Goal: Register for event/course

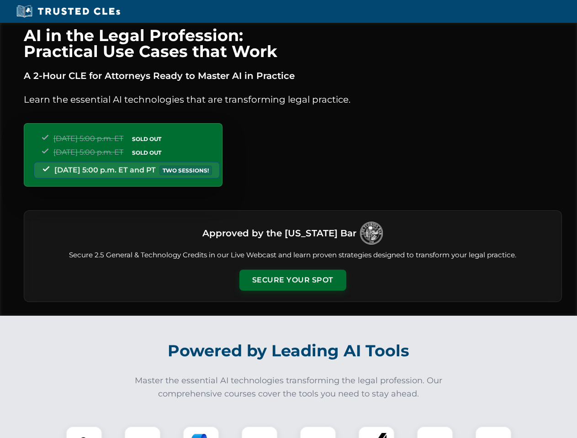
click at [292, 280] on button "Secure Your Spot" at bounding box center [292, 280] width 107 height 21
click at [84, 432] on img at bounding box center [84, 444] width 26 height 26
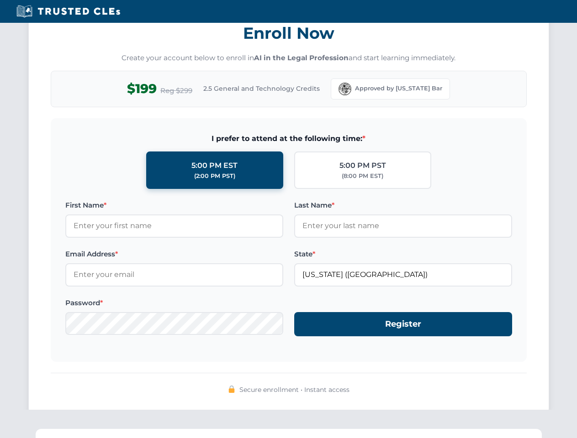
scroll to position [896, 0]
